Goal: Download file/media

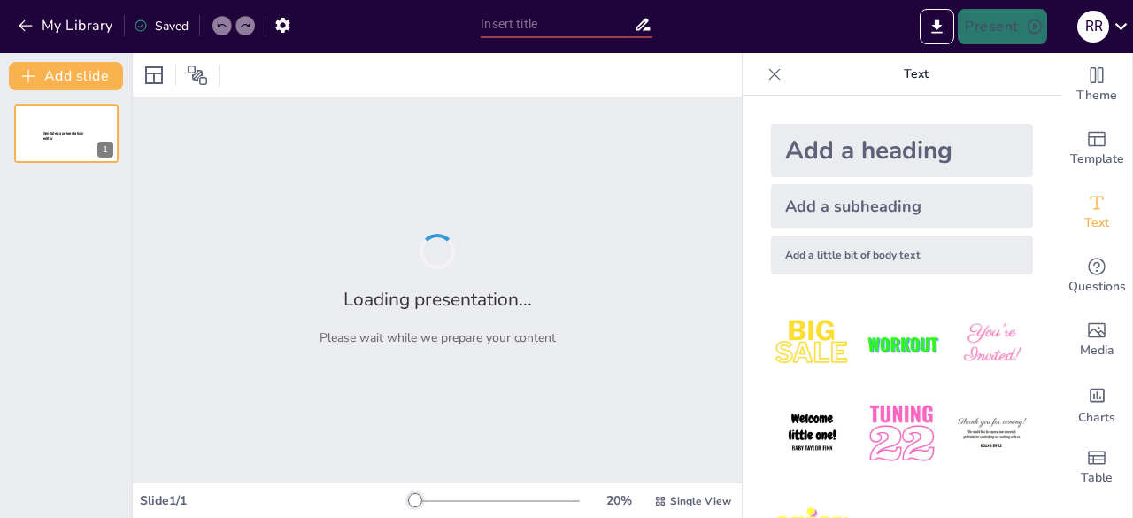
type input "Imported POWERPOINT.pptx"
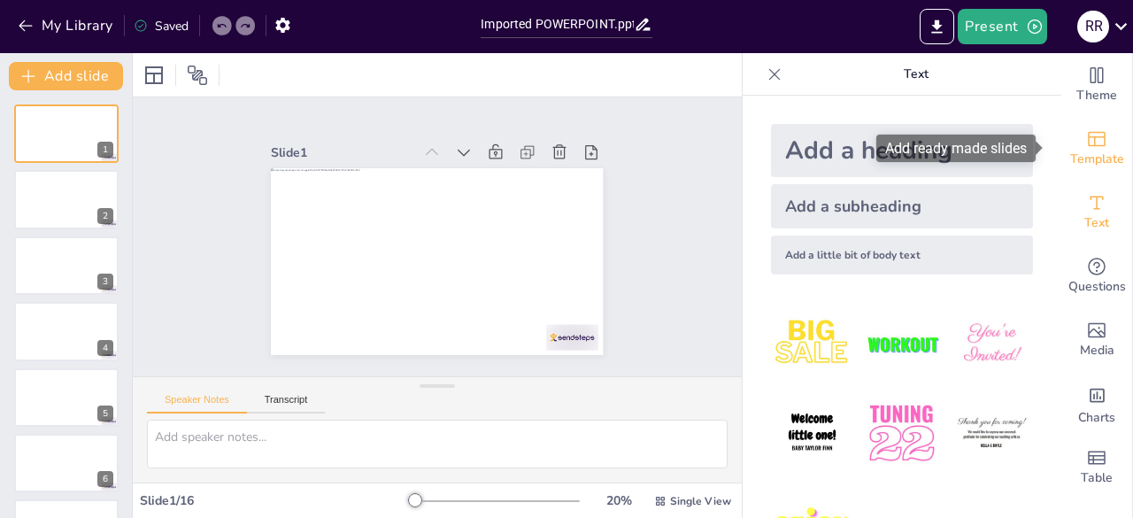
click at [1086, 146] on icon "Add ready made slides" at bounding box center [1096, 138] width 21 height 21
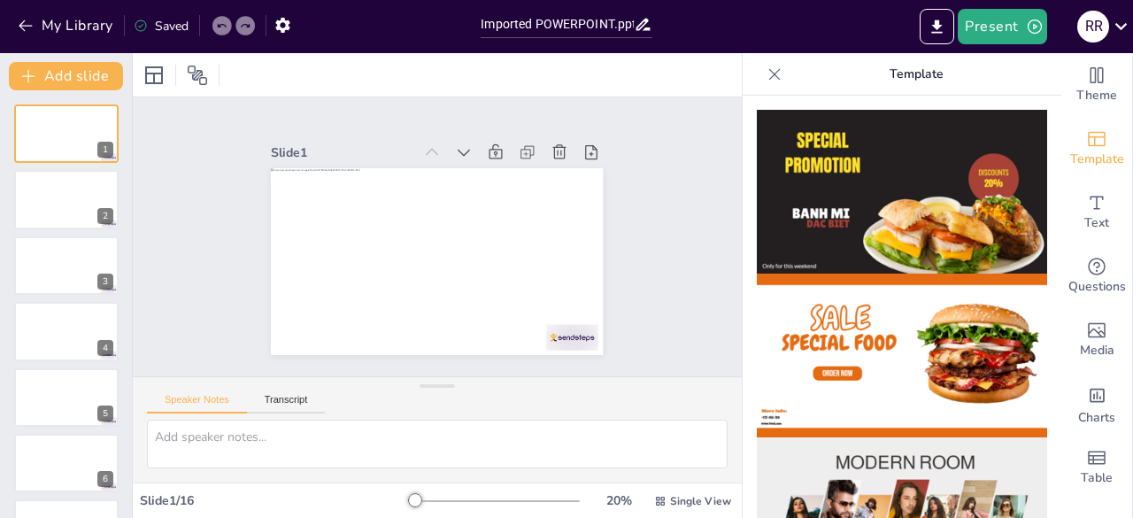
drag, startPoint x: 1043, startPoint y: 148, endPoint x: 1043, endPoint y: 219, distance: 70.8
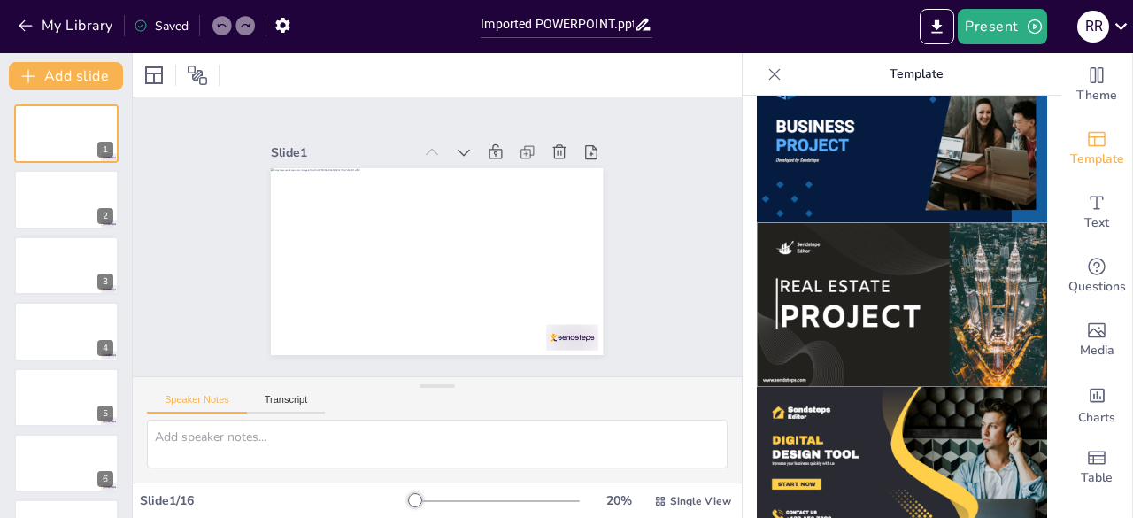
scroll to position [1549, 0]
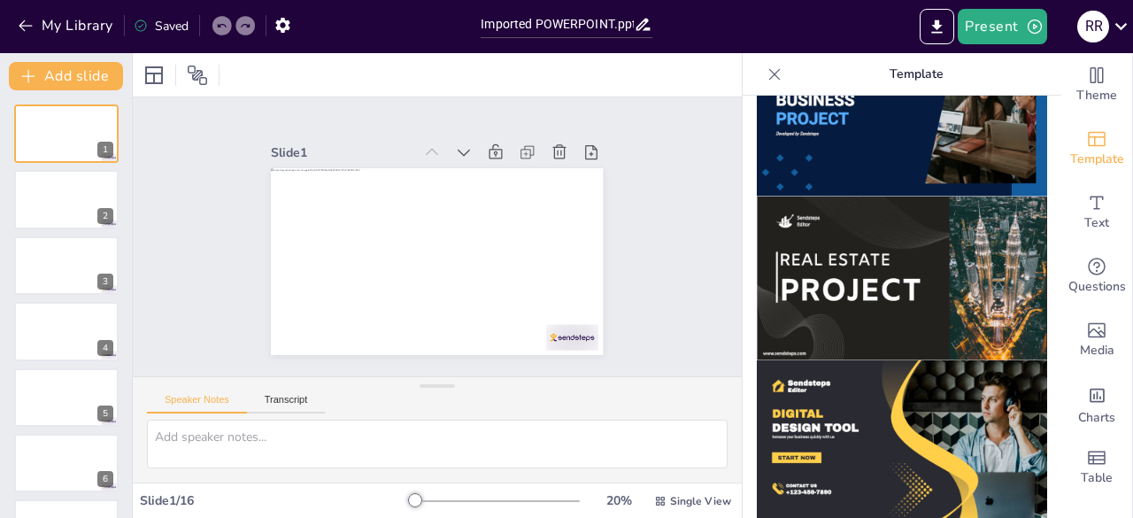
click at [880, 265] on img at bounding box center [902, 279] width 290 height 164
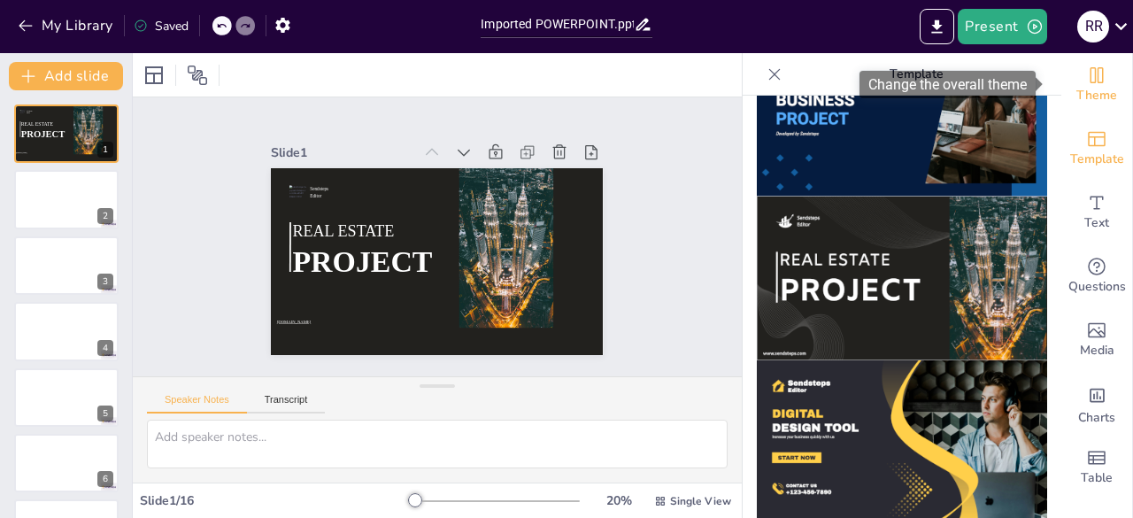
click at [1092, 71] on icon "Change the overall theme" at bounding box center [1096, 75] width 21 height 21
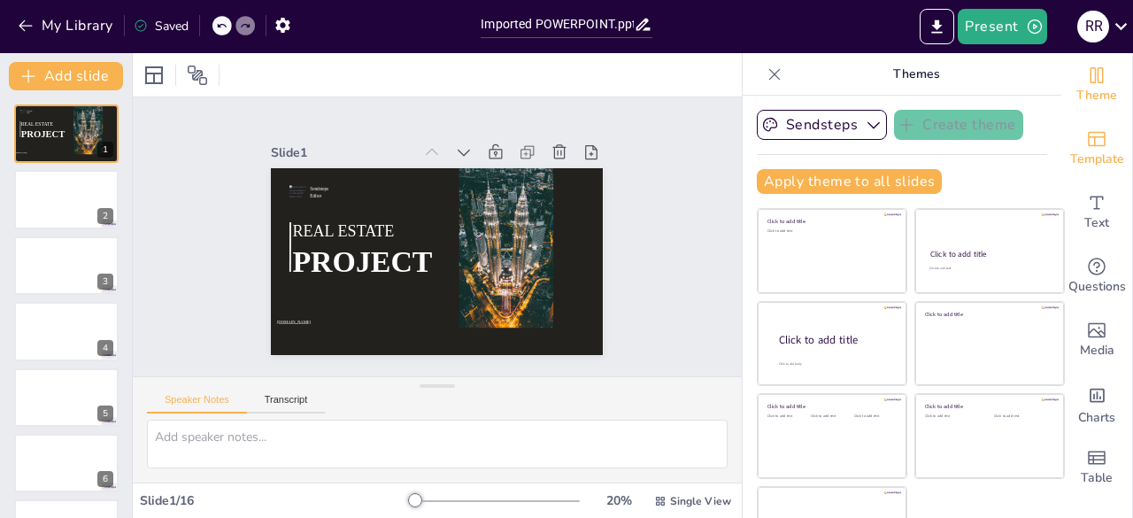
click at [1086, 143] on icon "Add ready made slides" at bounding box center [1096, 138] width 21 height 21
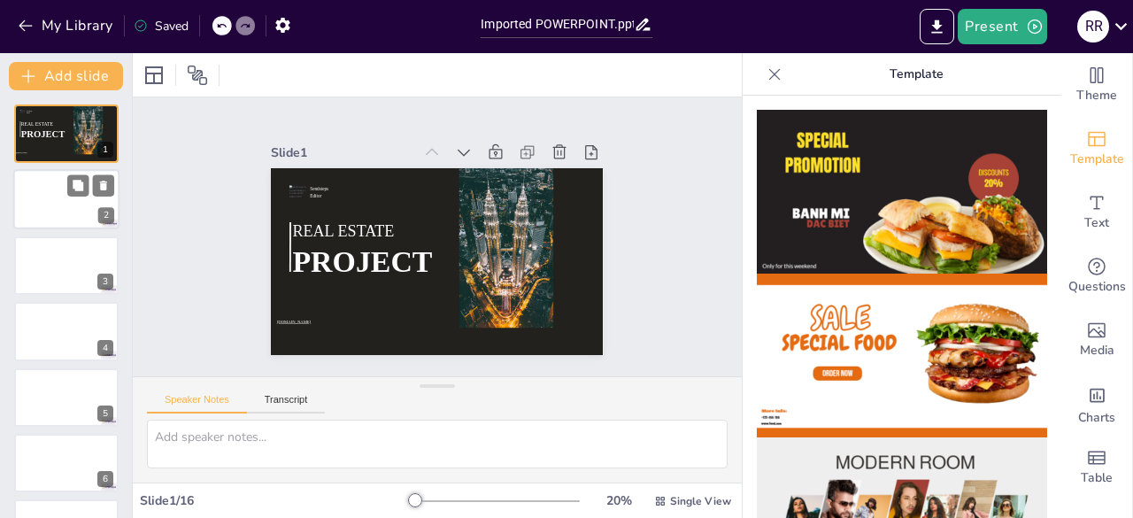
click at [73, 199] on div at bounding box center [66, 200] width 106 height 60
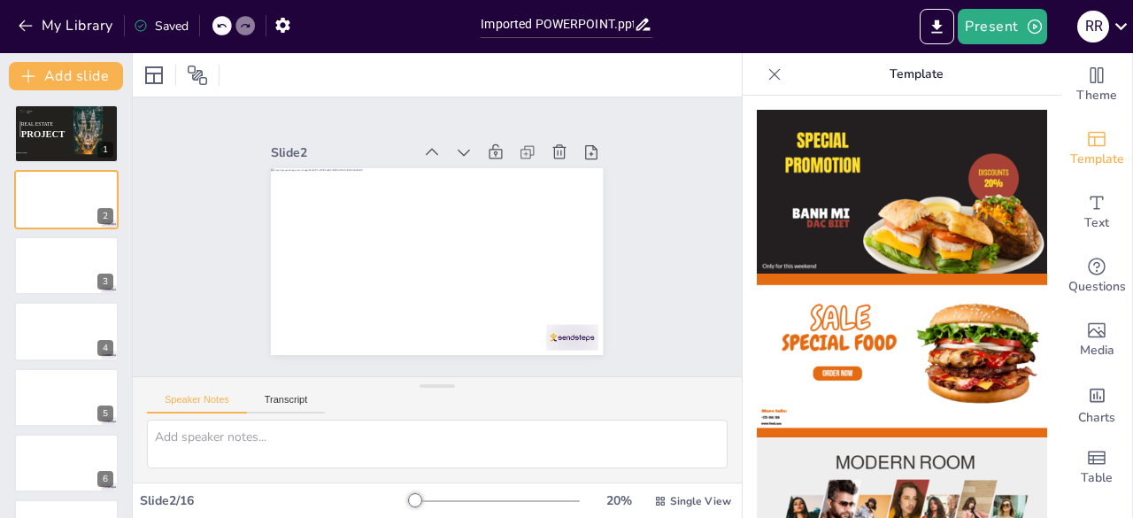
click at [903, 155] on img at bounding box center [902, 192] width 290 height 164
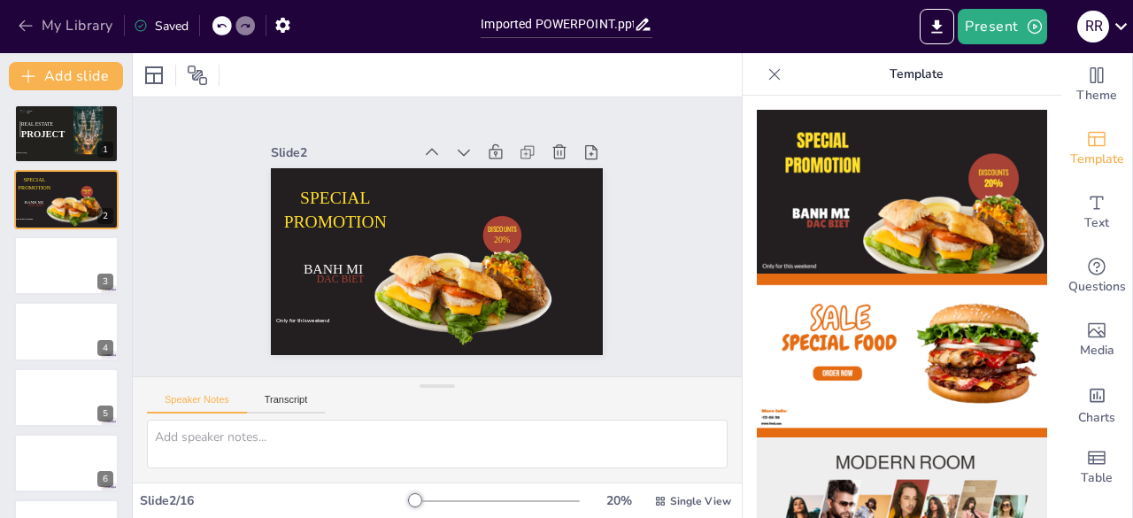
click at [24, 30] on icon "button" at bounding box center [25, 26] width 13 height 12
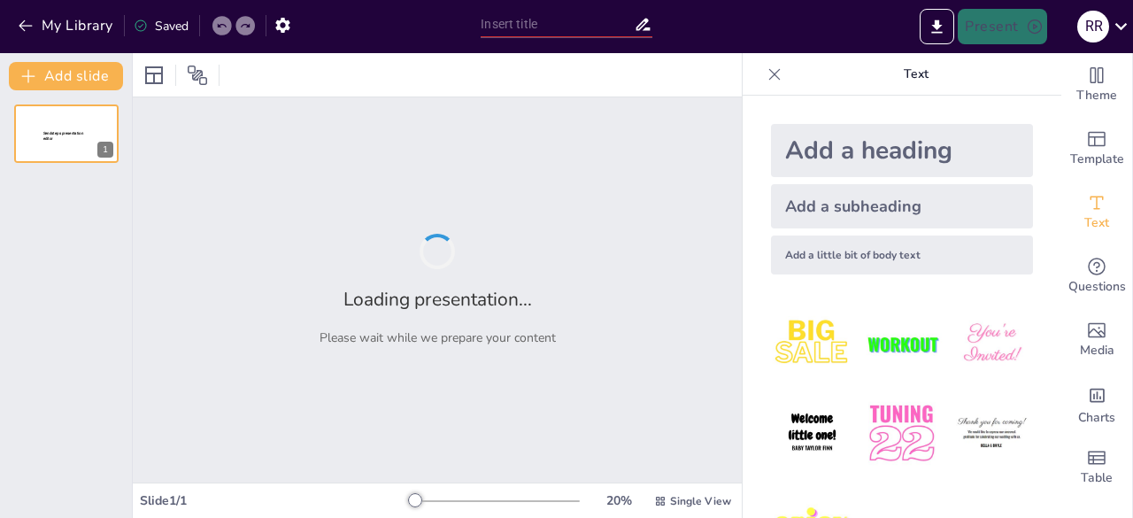
type input "New Sendsteps"
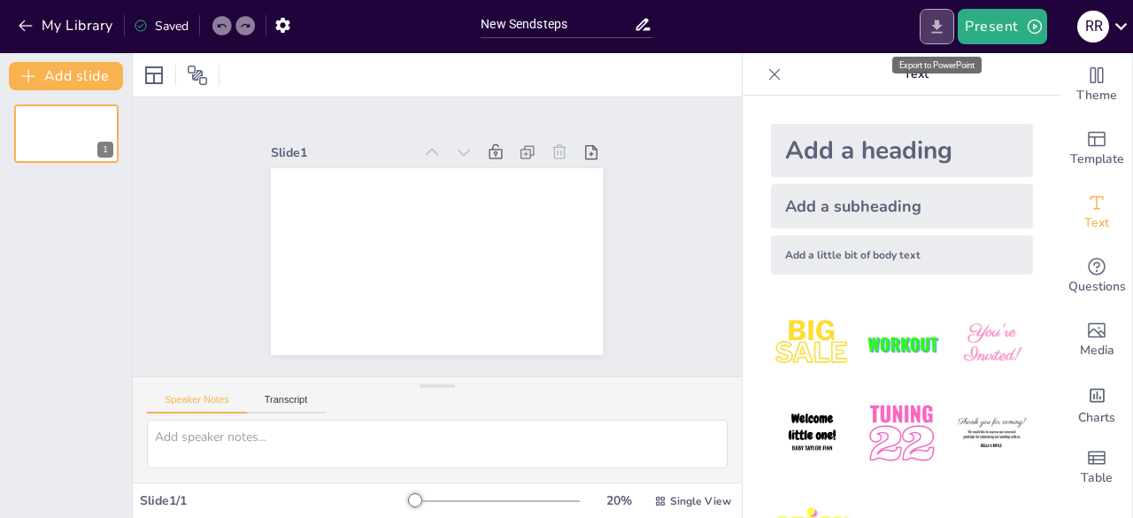
click at [945, 25] on icon "Export to PowerPoint" at bounding box center [937, 27] width 19 height 19
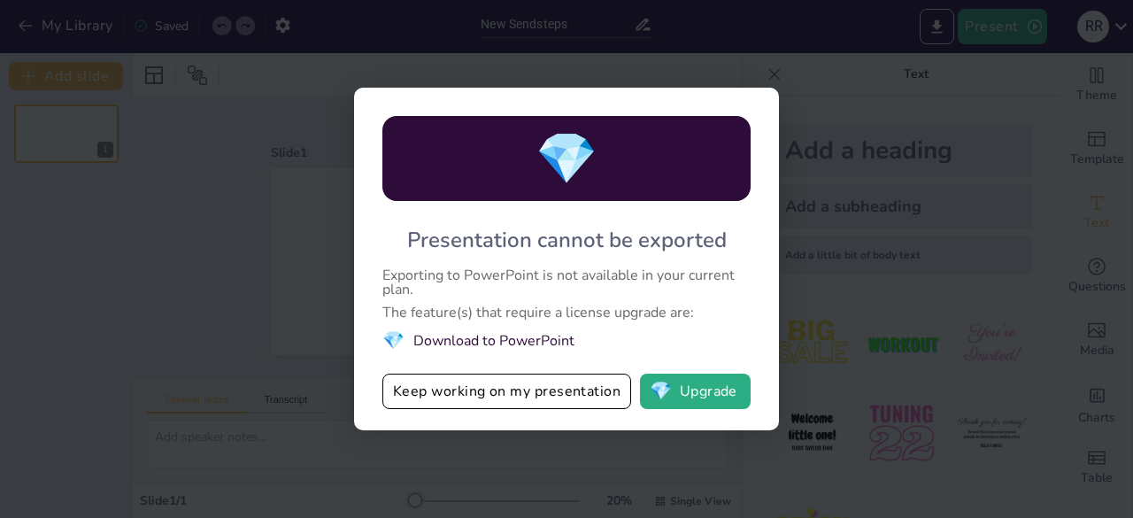
click at [983, 181] on div "💎 Presentation cannot be exported Exporting to PowerPoint is not available in y…" at bounding box center [566, 259] width 1133 height 518
